Goal: Task Accomplishment & Management: Manage account settings

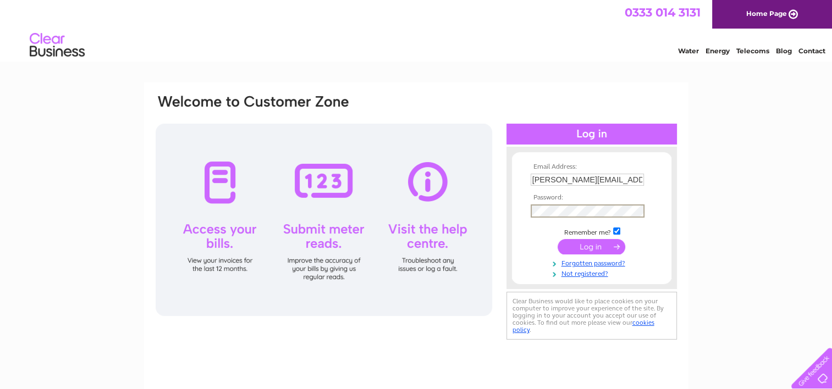
click at [557, 239] on input "submit" at bounding box center [591, 246] width 68 height 15
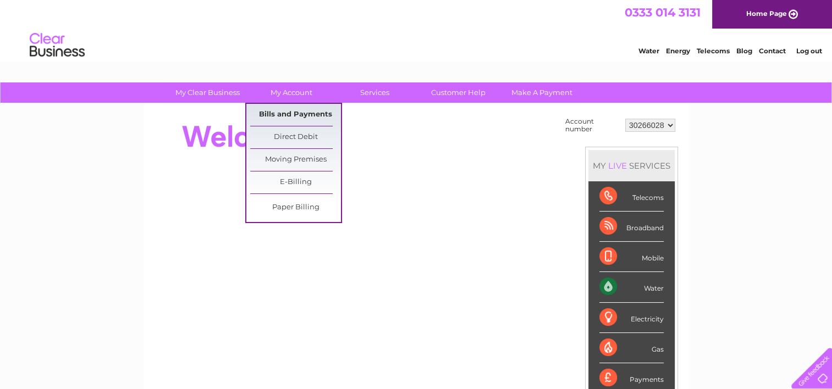
click at [269, 112] on link "Bills and Payments" at bounding box center [295, 115] width 91 height 22
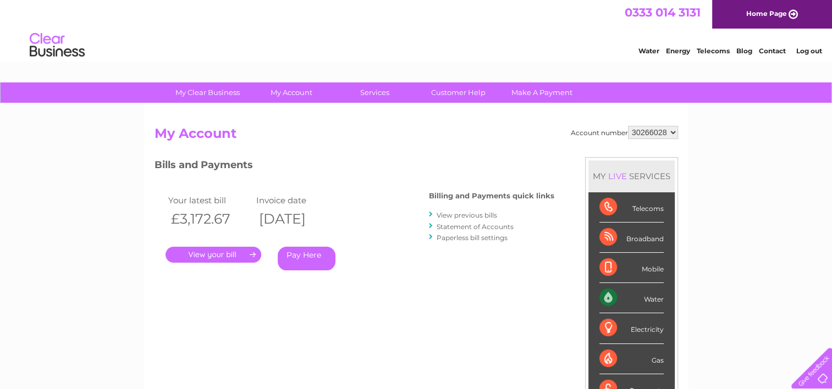
click at [206, 253] on link "." at bounding box center [213, 255] width 96 height 16
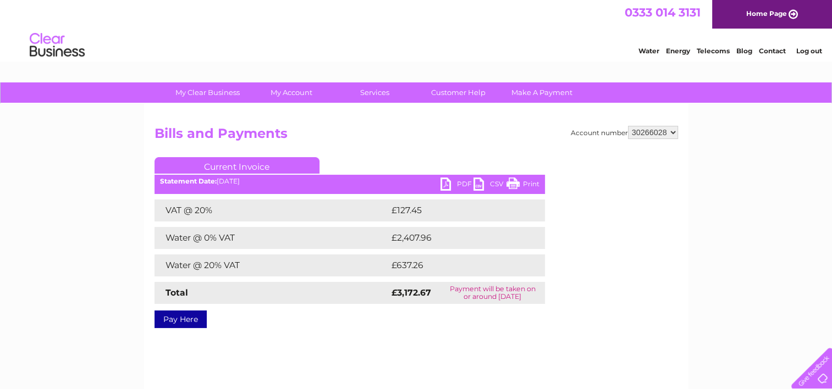
click at [444, 183] on link "PDF" at bounding box center [456, 186] width 33 height 16
